Goal: Task Accomplishment & Management: Complete application form

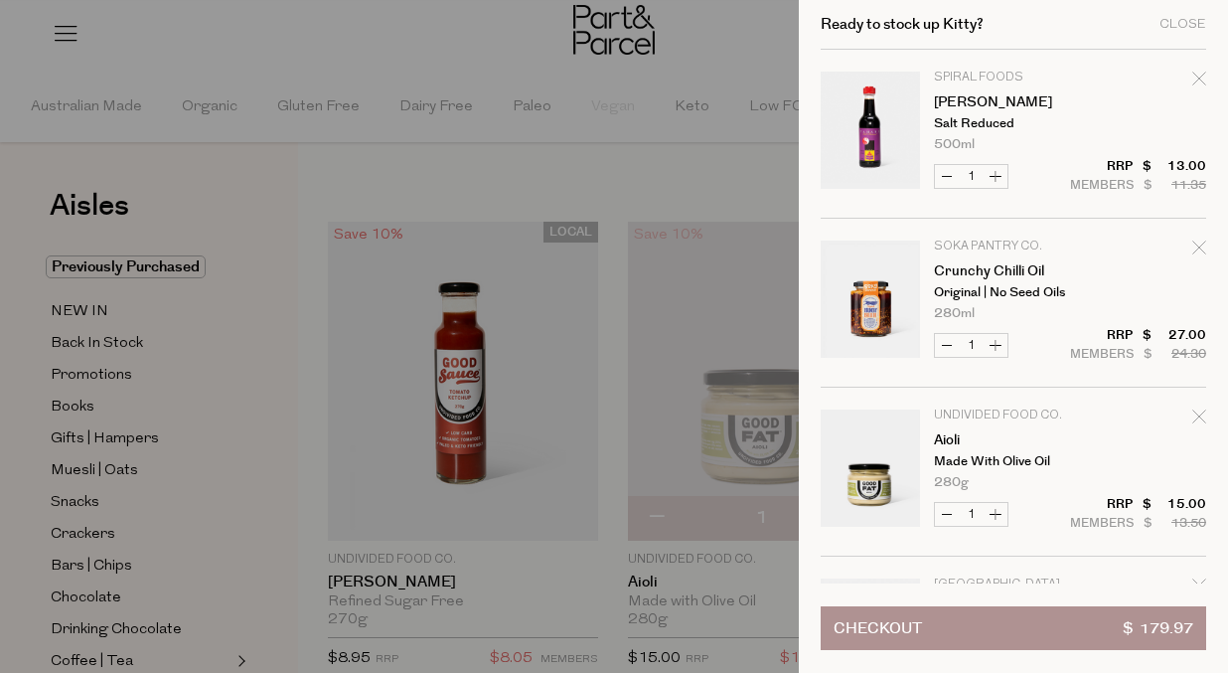
scroll to position [2510, 0]
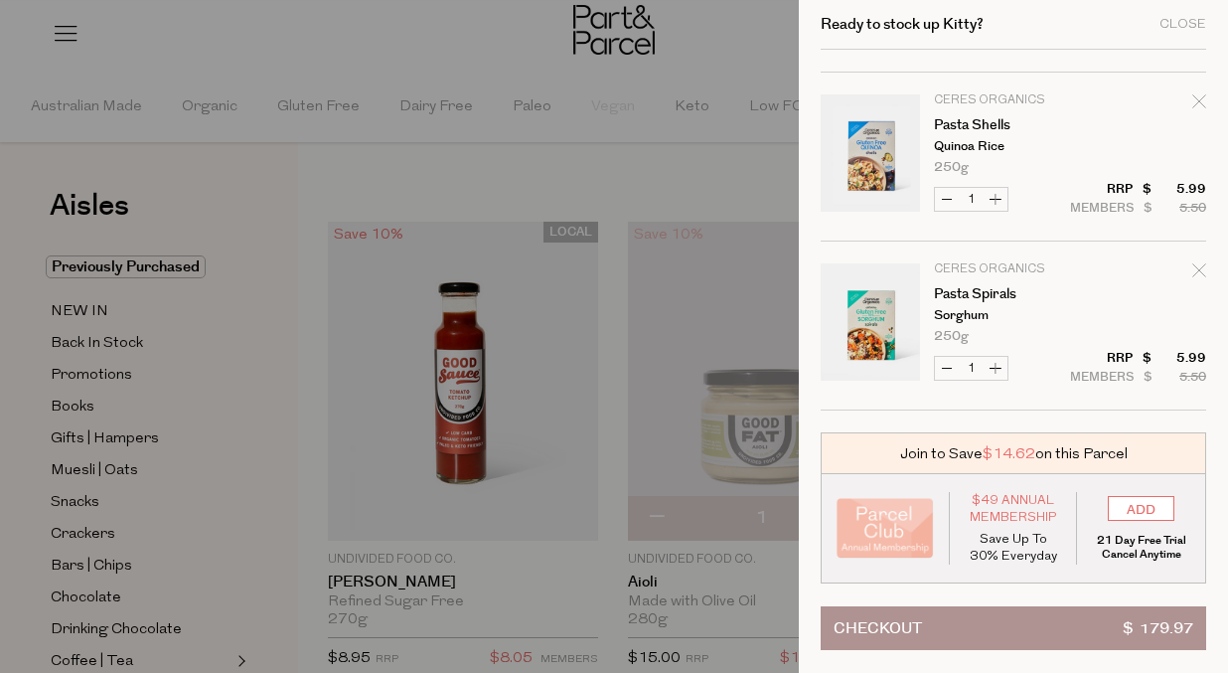
click at [765, 106] on div at bounding box center [614, 336] width 1228 height 673
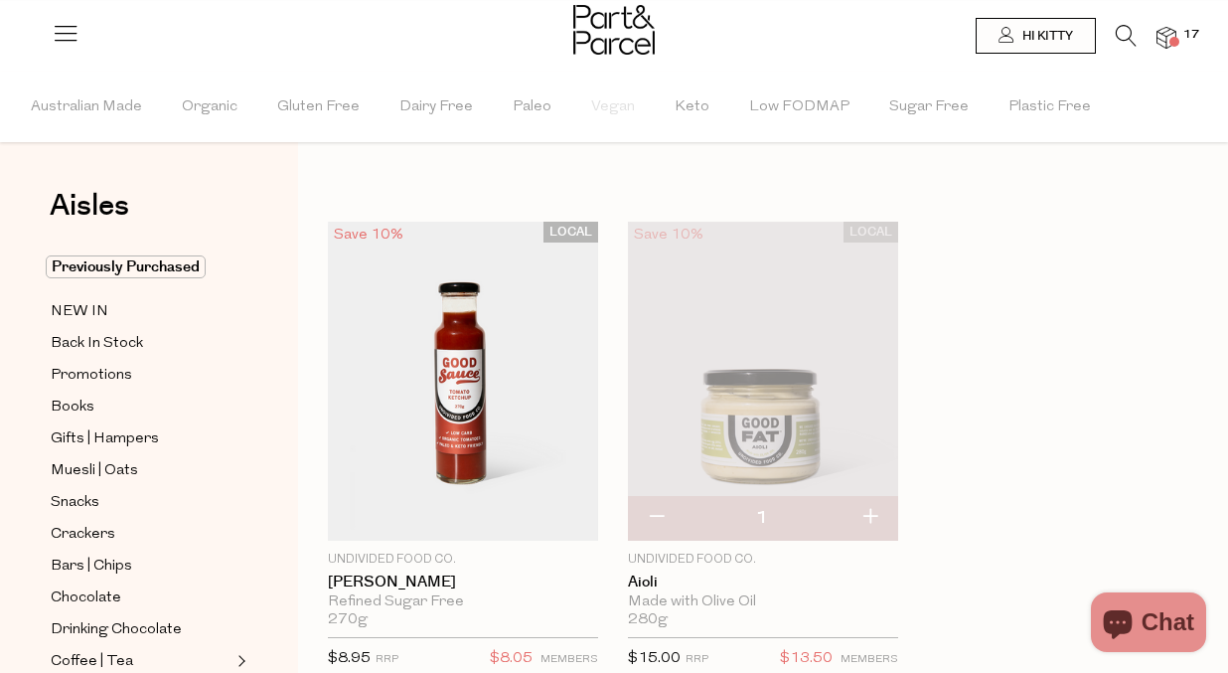
click at [1180, 34] on span "17" at bounding box center [1191, 35] width 26 height 18
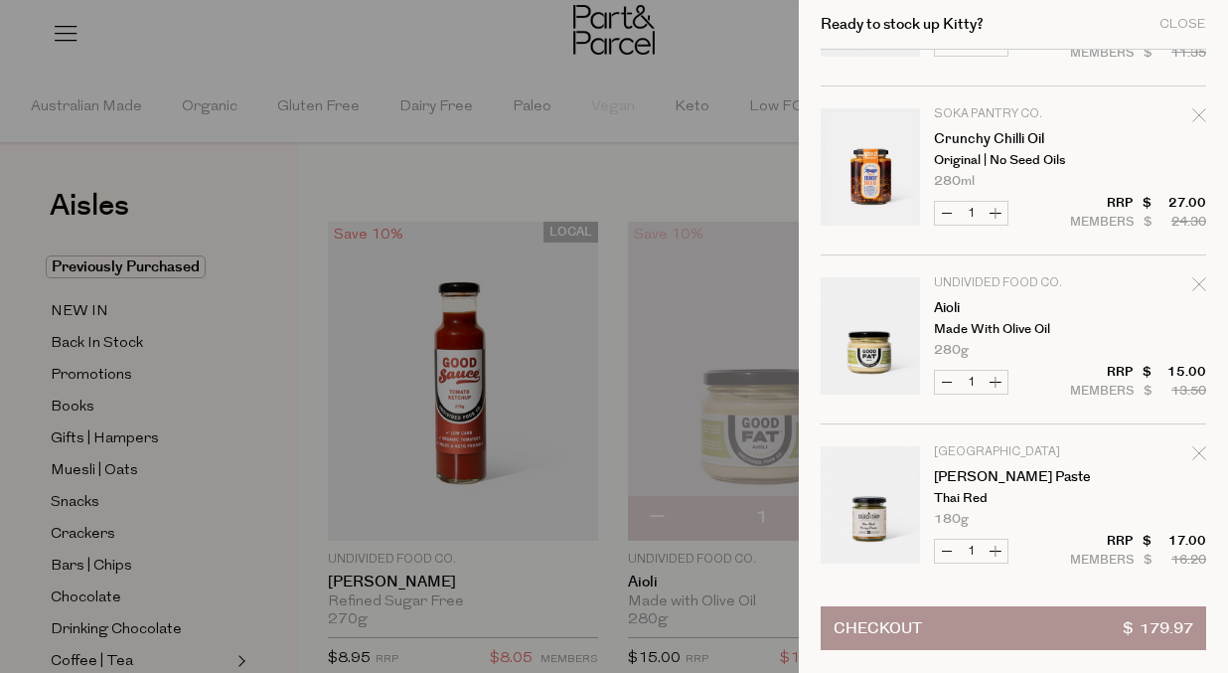
scroll to position [0, 0]
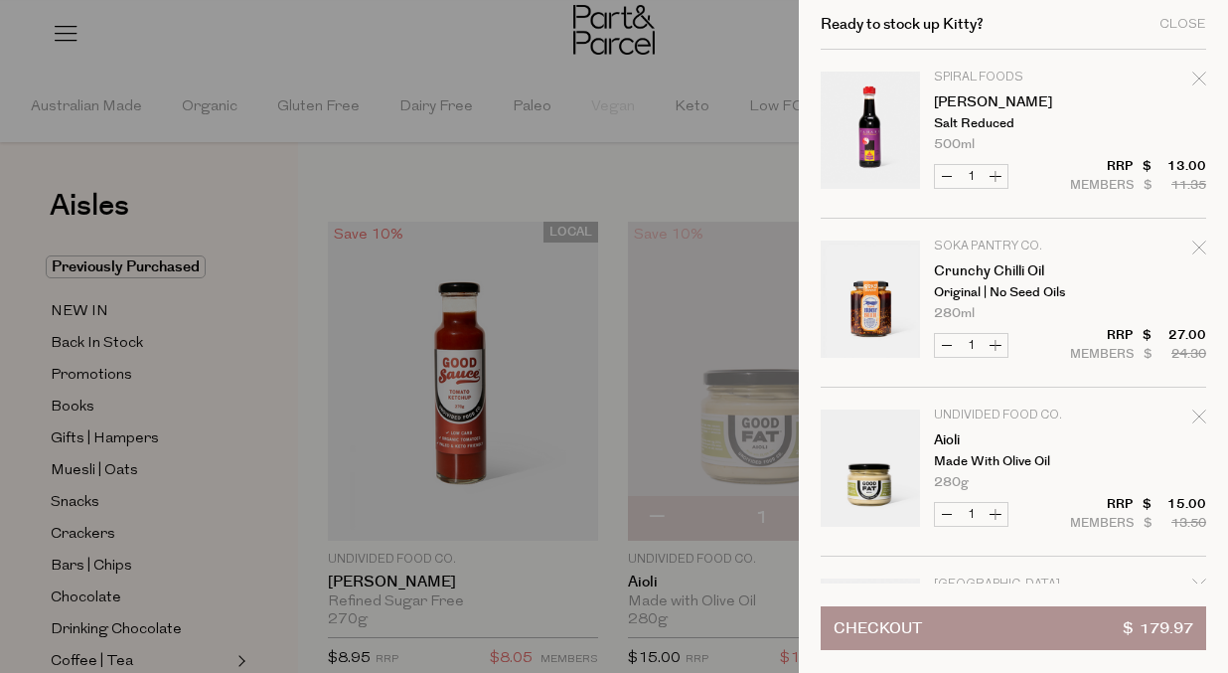
click at [735, 126] on div at bounding box center [614, 336] width 1228 height 673
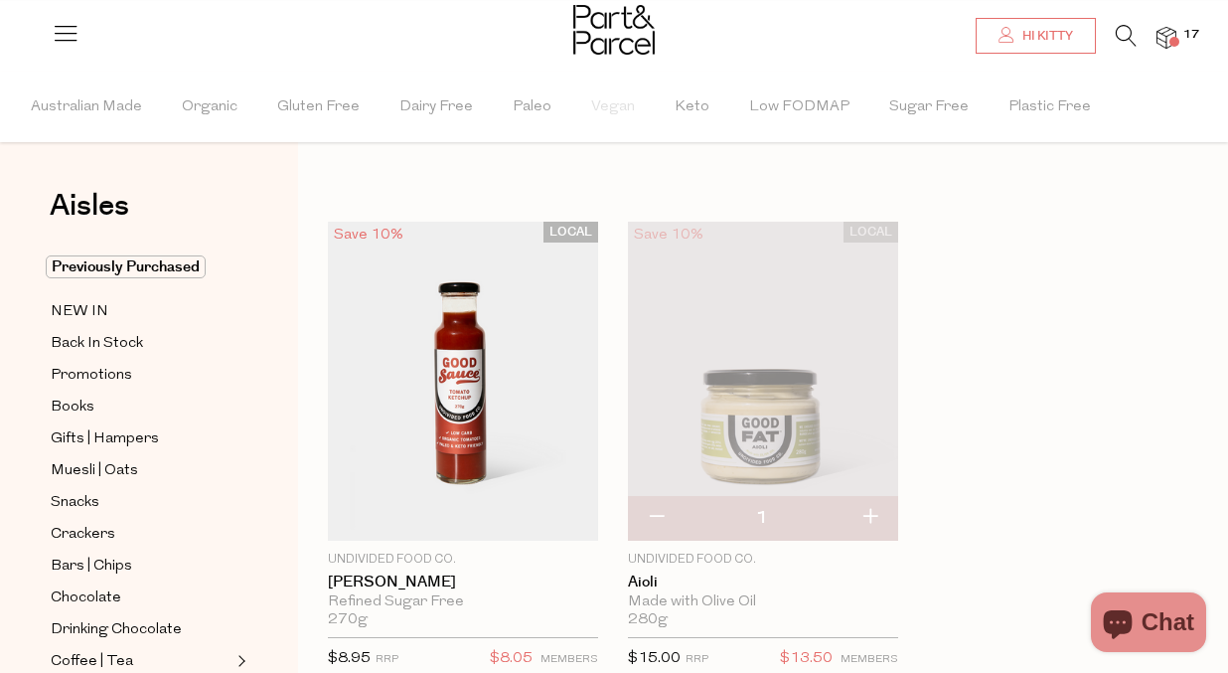
click at [1075, 34] on link "Hi Kitty" at bounding box center [1036, 36] width 120 height 36
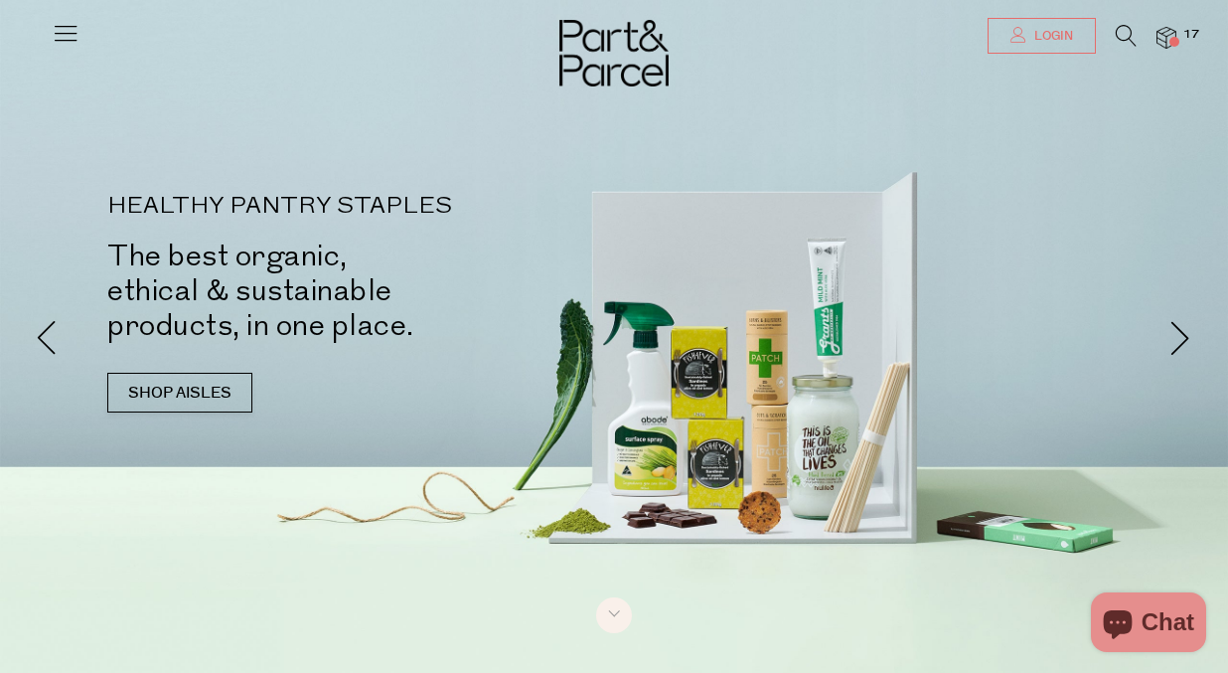
type input "[EMAIL_ADDRESS][DOMAIN_NAME]"
click at [1024, 41] on link "Login" at bounding box center [1041, 36] width 108 height 36
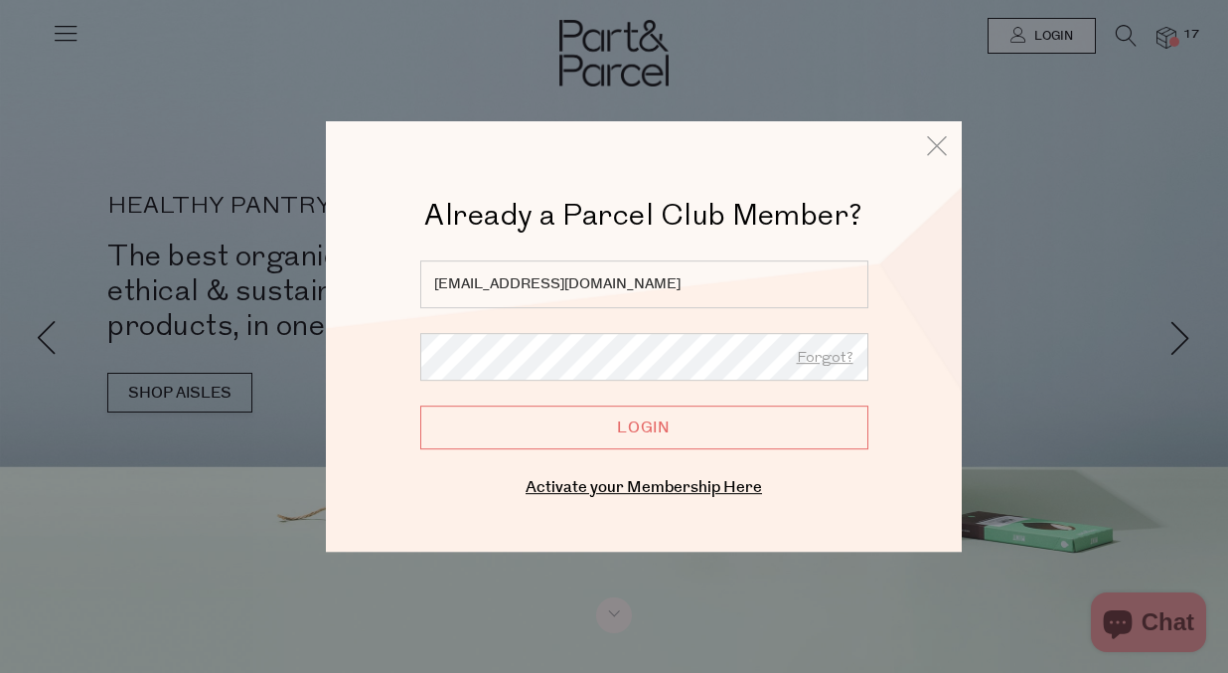
click at [571, 279] on input "[EMAIL_ADDRESS][DOMAIN_NAME]" at bounding box center [644, 284] width 448 height 48
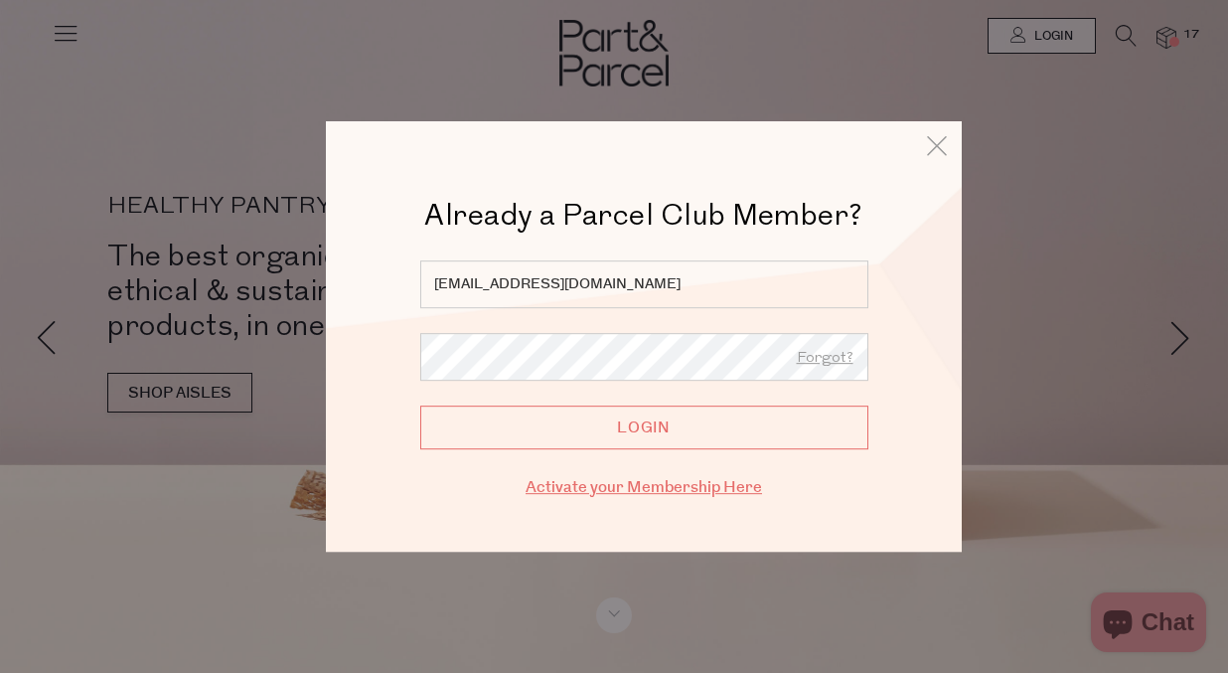
click at [610, 493] on link "Activate your Membership Here" at bounding box center [644, 487] width 236 height 23
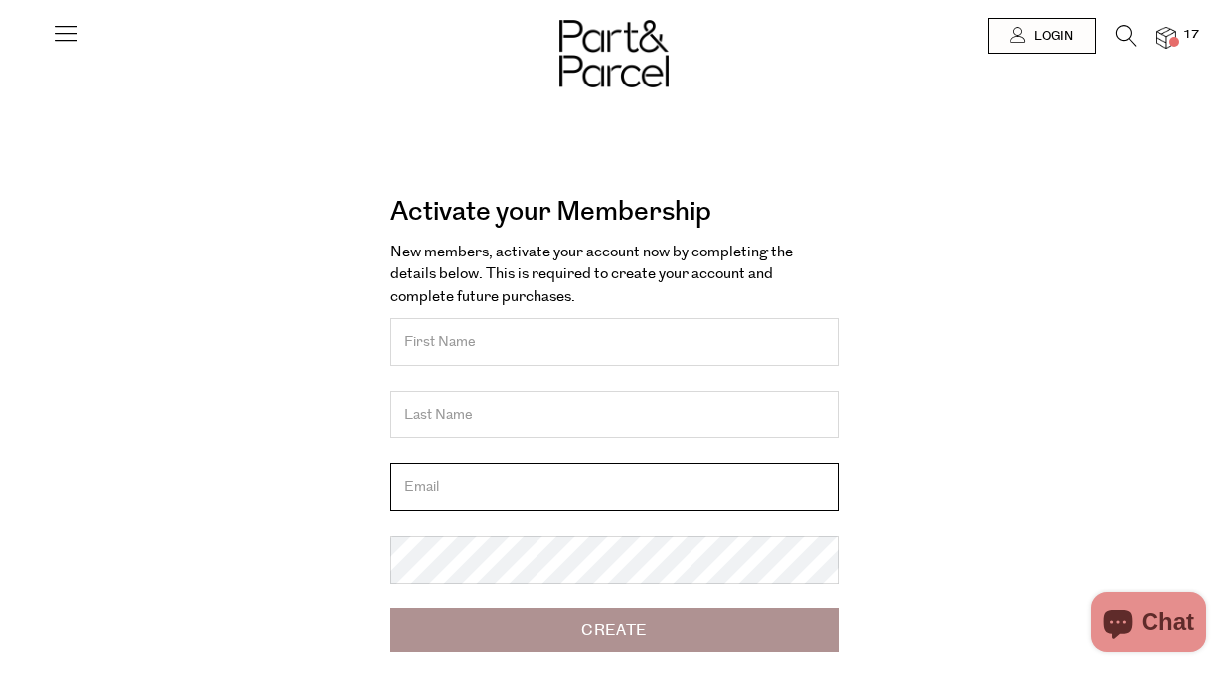
type input "[EMAIL_ADDRESS][DOMAIN_NAME]"
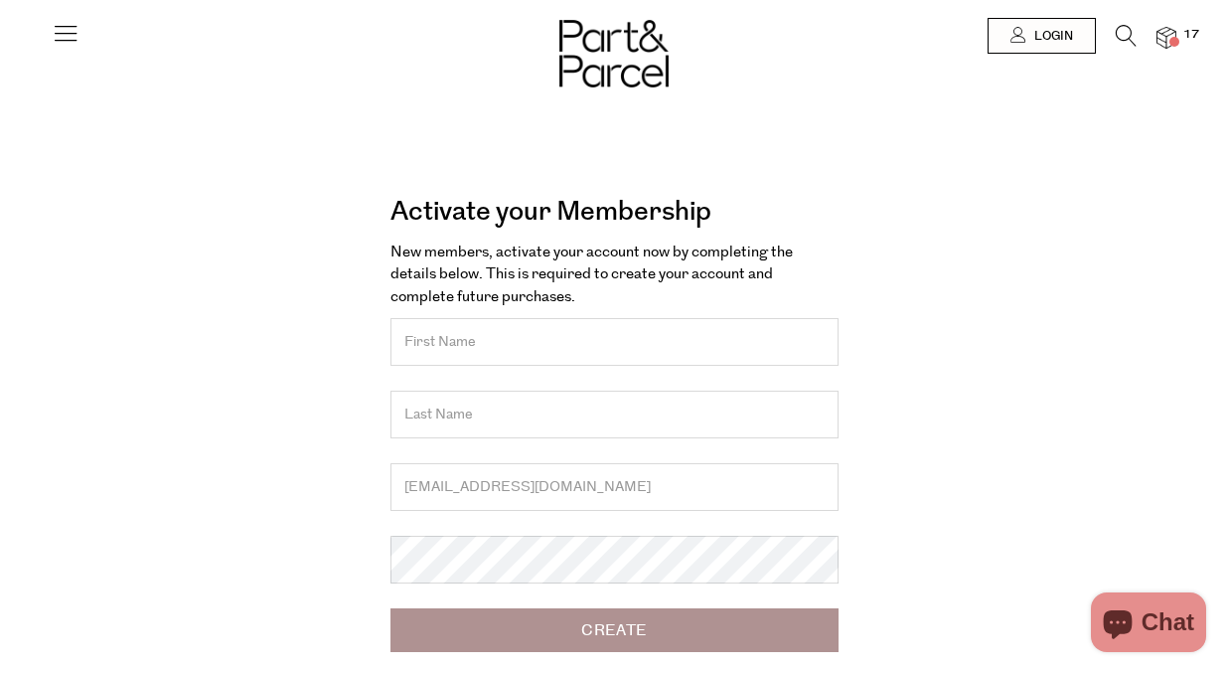
click at [553, 359] on input "text" at bounding box center [614, 342] width 448 height 48
click at [558, 348] on input "text" at bounding box center [614, 342] width 448 height 48
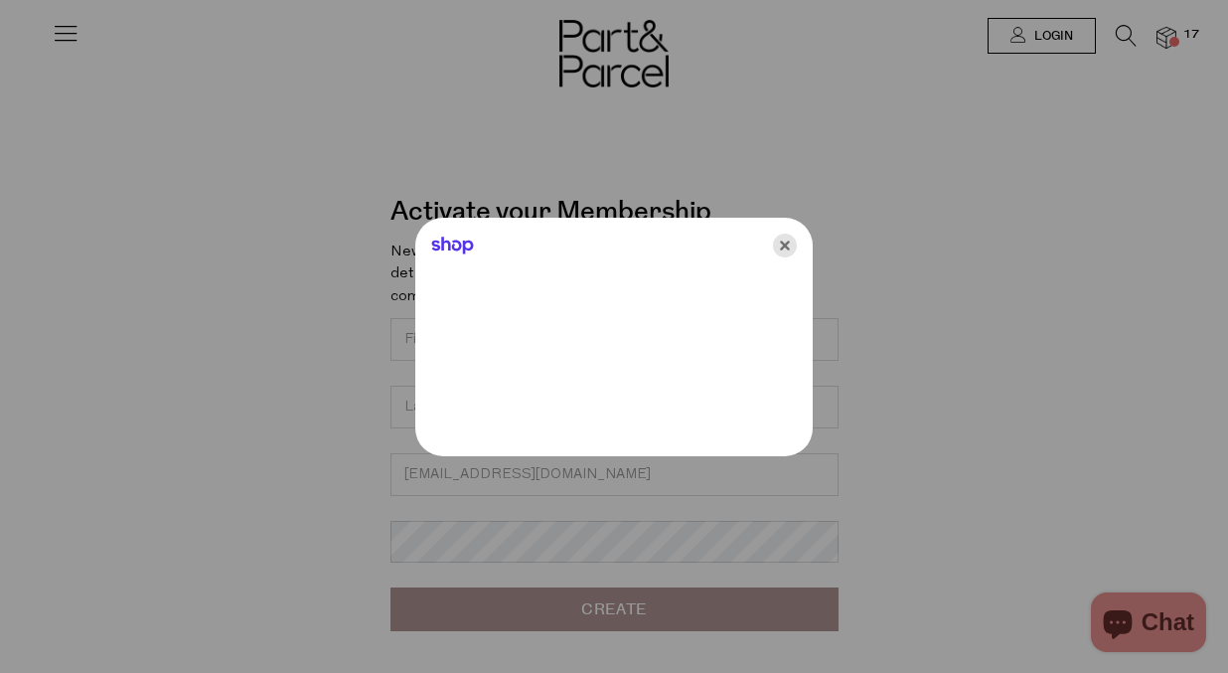
click at [784, 242] on icon "Close" at bounding box center [785, 245] width 24 height 24
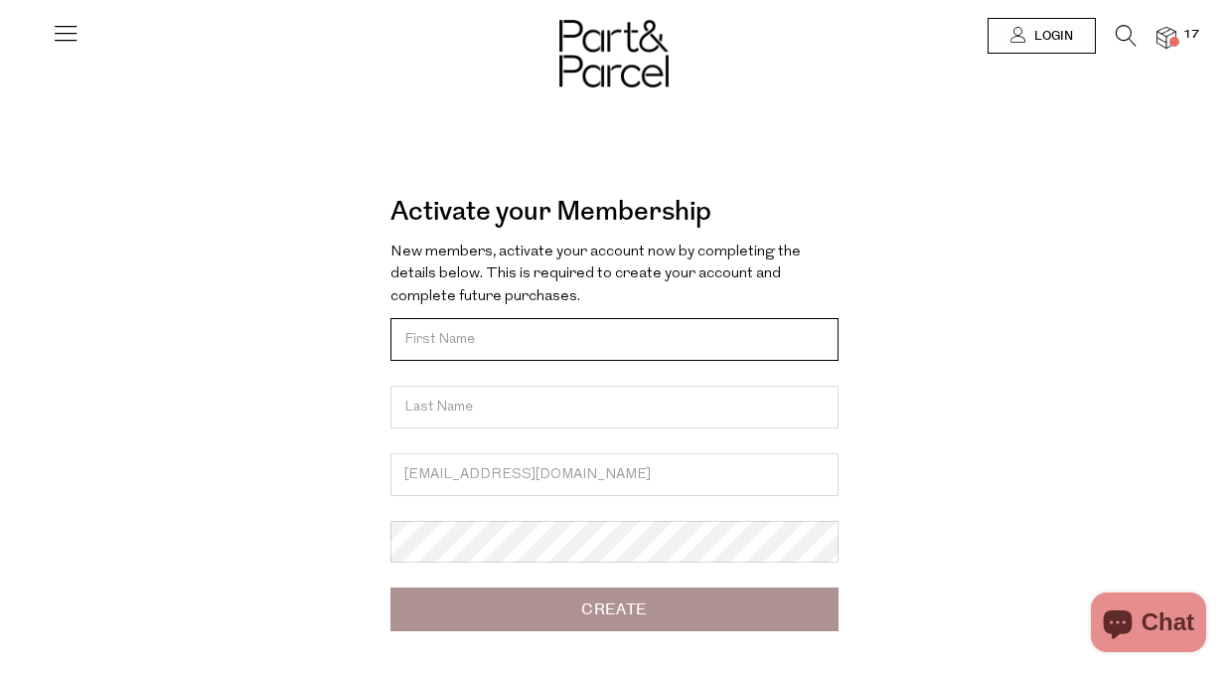
click at [497, 335] on input "text" at bounding box center [614, 339] width 448 height 43
type input "Kitty"
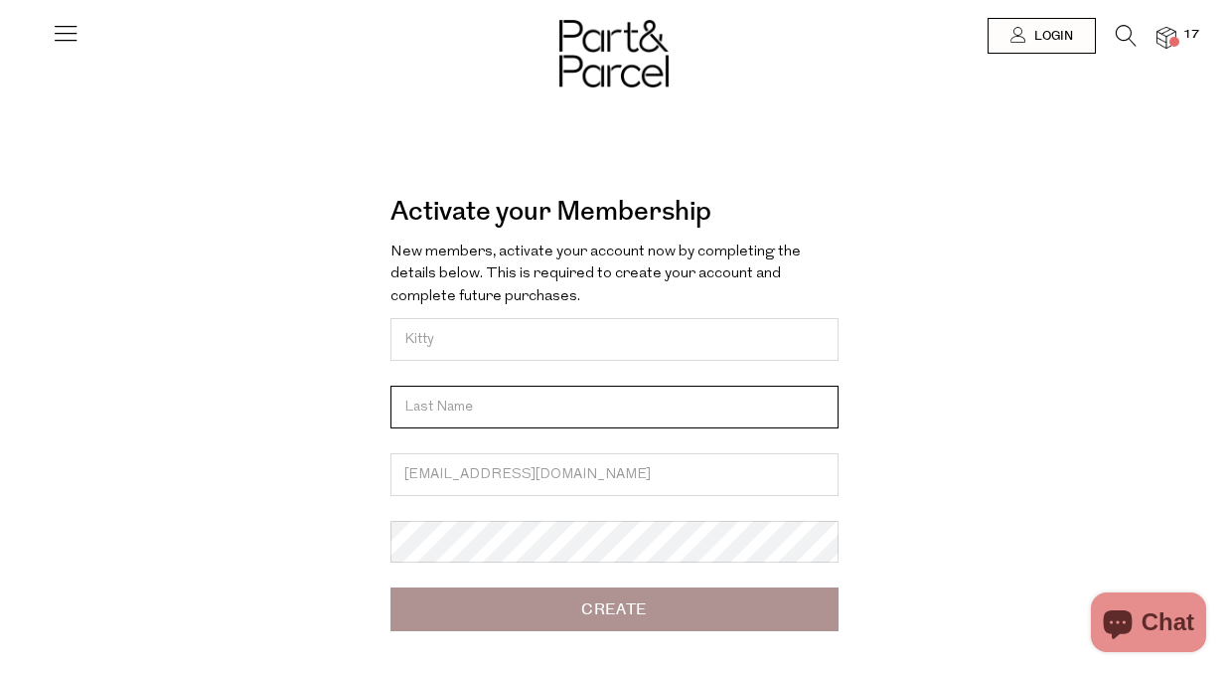
type input "liang"
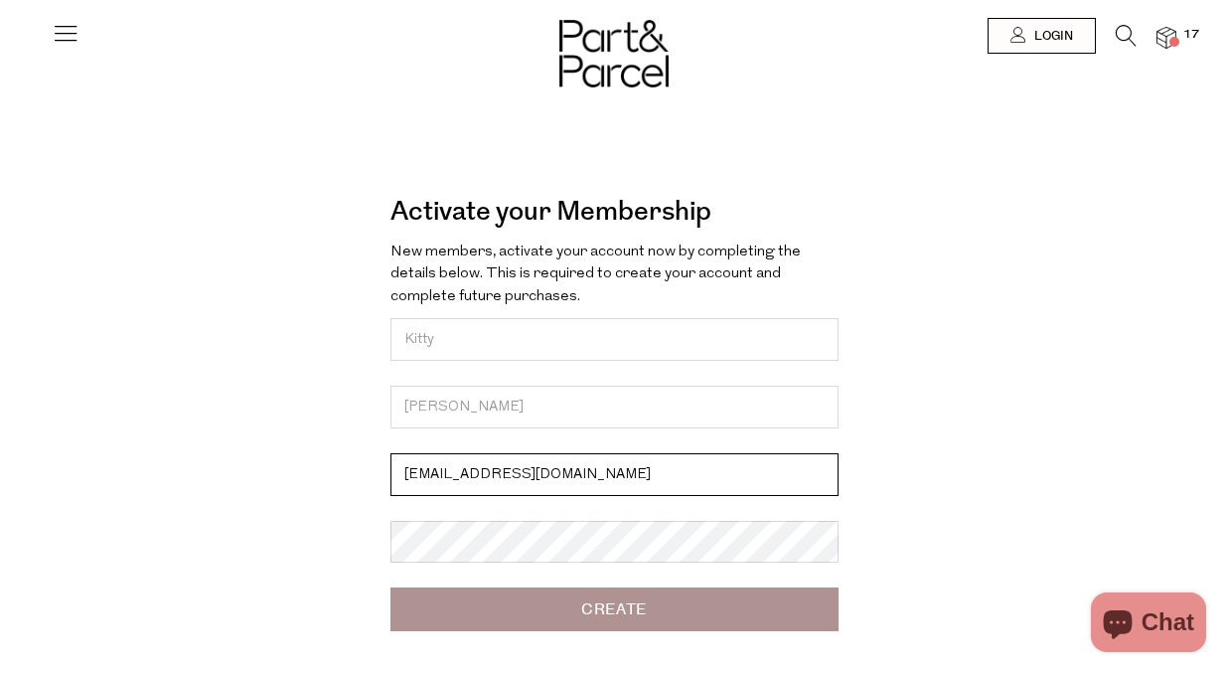
click at [532, 456] on input "[EMAIL_ADDRESS][DOMAIN_NAME]" at bounding box center [614, 474] width 448 height 43
type input "liang.kitty@nyu.edu"
